Goal: Register for event/course

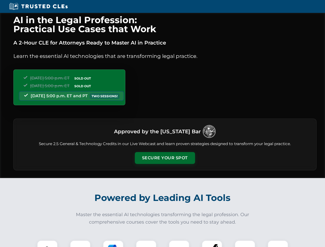
click at [165, 158] on button "Secure Your Spot" at bounding box center [165, 158] width 60 height 12
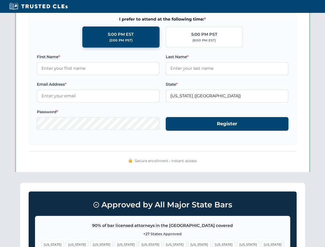
click at [188, 244] on span "[US_STATE]" at bounding box center [199, 244] width 22 height 7
click at [237, 244] on span "[US_STATE]" at bounding box center [248, 244] width 22 height 7
